Goal: Task Accomplishment & Management: Use online tool/utility

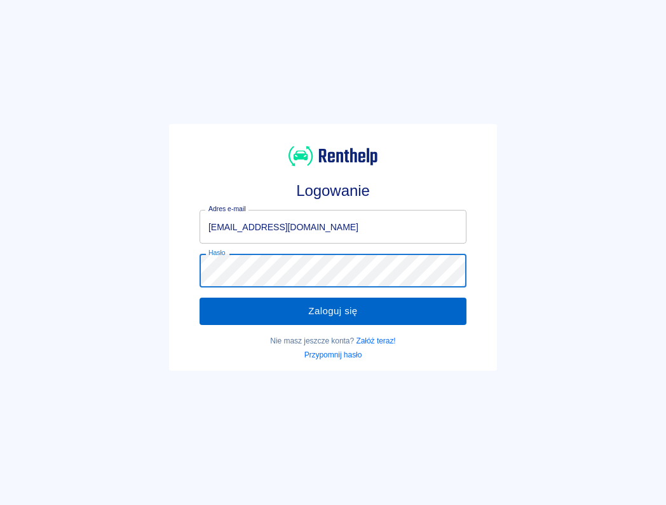
drag, startPoint x: 0, startPoint y: 0, endPoint x: 302, endPoint y: 308, distance: 431.0
click at [302, 308] on button "Zaloguj się" at bounding box center [333, 310] width 267 height 27
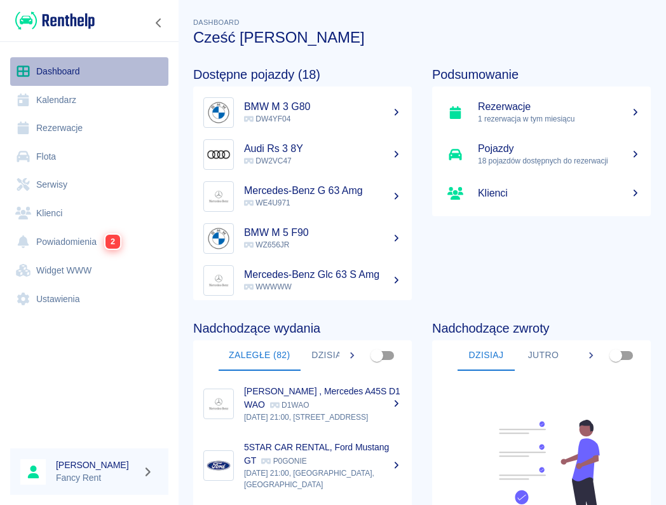
click at [93, 83] on link "Dashboard" at bounding box center [89, 71] width 158 height 29
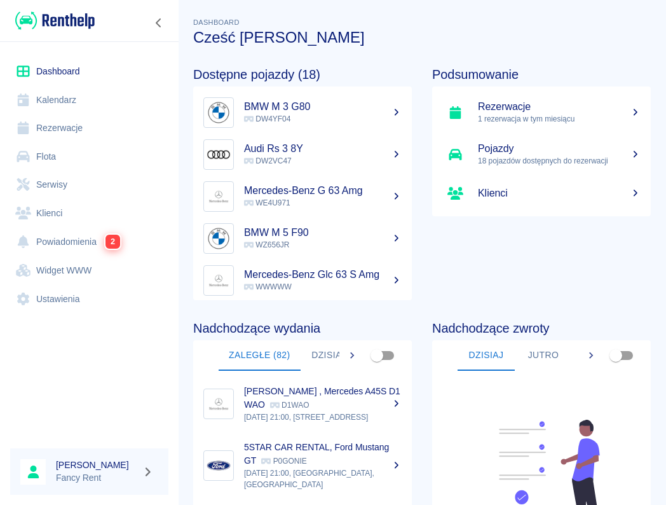
click at [116, 118] on link "Rezerwacje" at bounding box center [89, 128] width 158 height 29
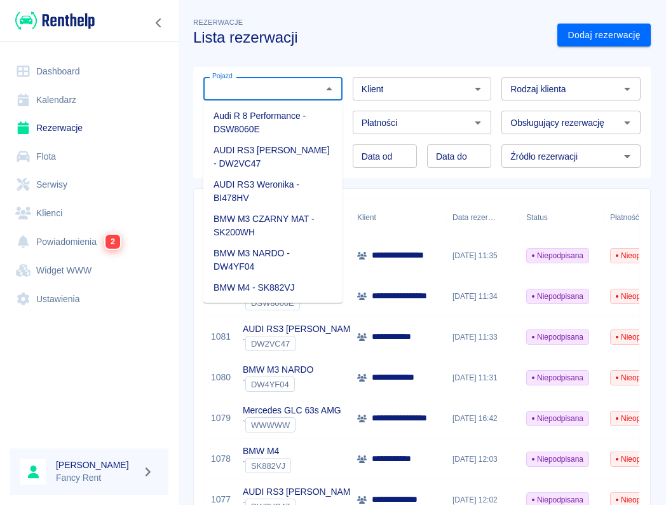
click at [278, 89] on input "Pojazd" at bounding box center [262, 89] width 111 height 16
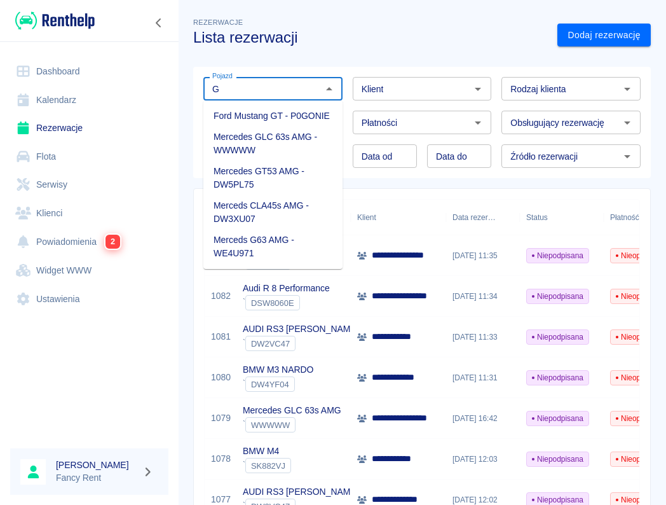
click at [304, 235] on li "Merceds G63 AMG - WE4U971" at bounding box center [272, 246] width 139 height 34
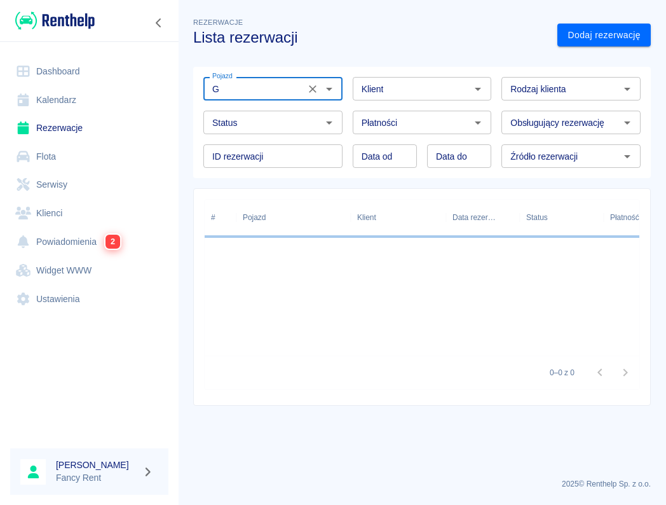
type input "Merceds G63 AMG - WE4U971"
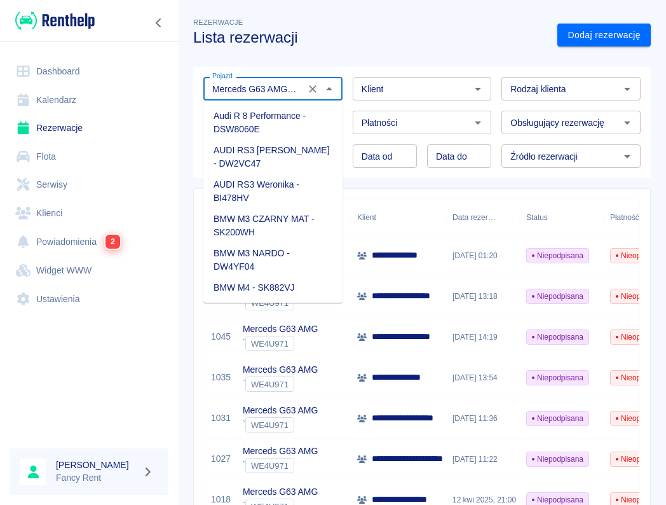
scroll to position [320, 0]
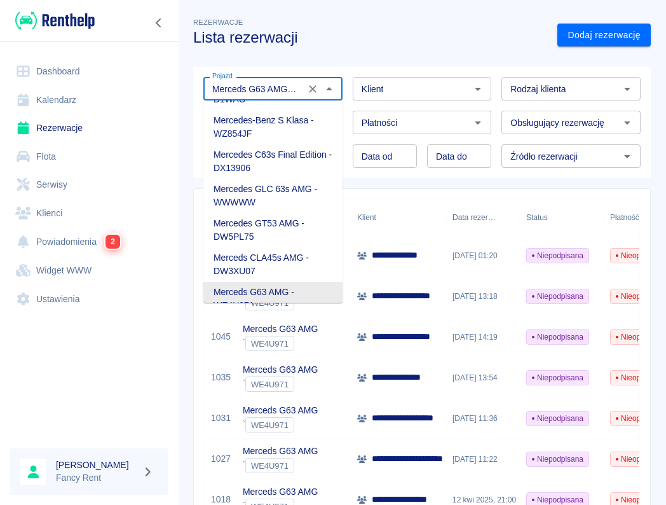
drag, startPoint x: 257, startPoint y: 94, endPoint x: 332, endPoint y: 92, distance: 74.4
click at [332, 92] on div "Merceds G63 AMG - WE4U971 Pojazd" at bounding box center [272, 89] width 139 height 24
drag, startPoint x: 260, startPoint y: 87, endPoint x: 328, endPoint y: 87, distance: 68.0
click at [328, 87] on div "Merceds G63 AMG - WE4U971 Pojazd" at bounding box center [272, 89] width 139 height 24
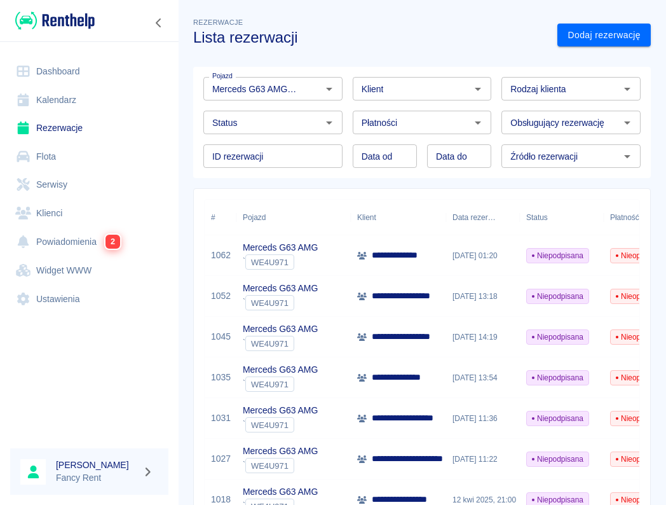
click at [659, 211] on div "**********" at bounding box center [422, 328] width 488 height 646
